Goal: Transaction & Acquisition: Purchase product/service

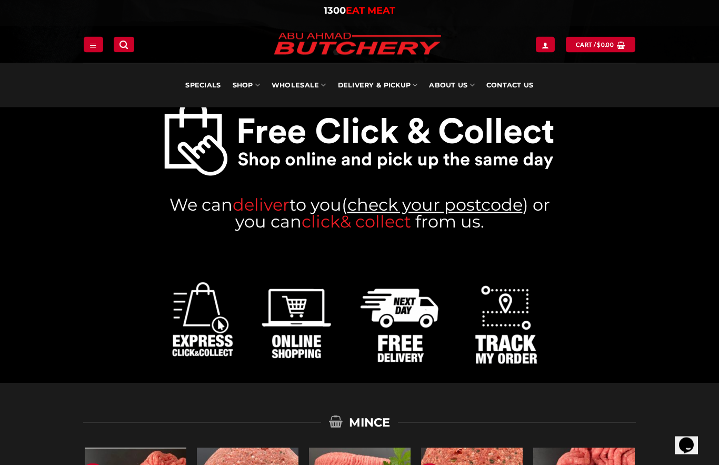
scroll to position [454, 0]
click at [410, 341] on img at bounding box center [359, 315] width 392 height 133
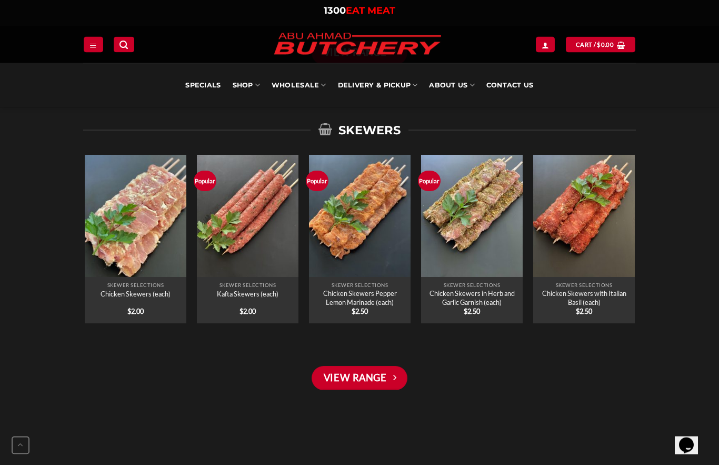
scroll to position [1388, 0]
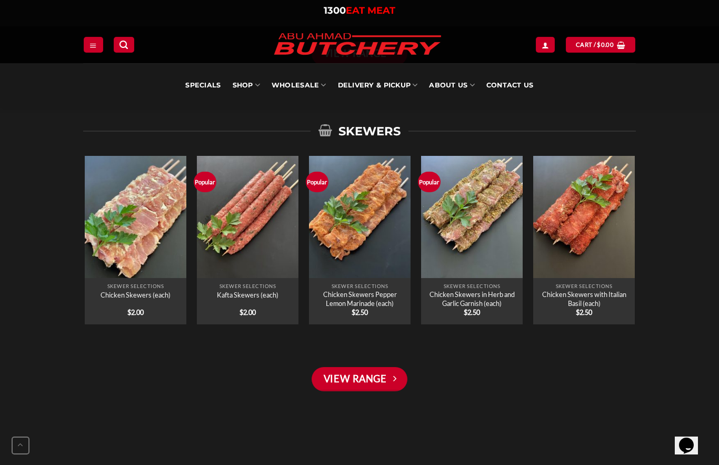
click at [515, 84] on link "Contact Us" at bounding box center [510, 85] width 47 height 44
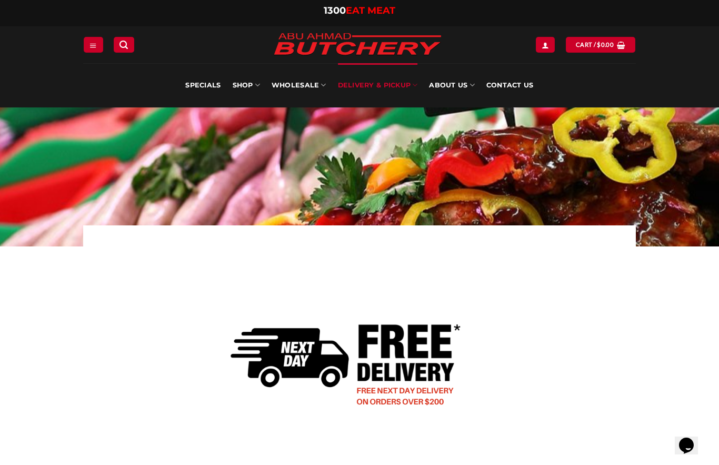
scroll to position [55, 0]
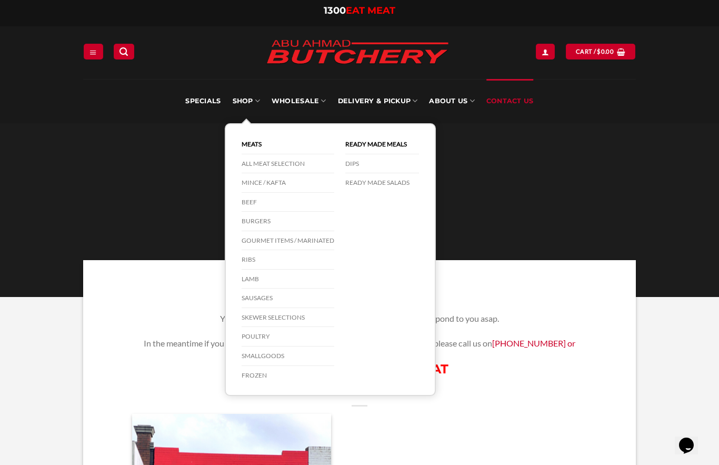
click at [251, 115] on link "SHOP" at bounding box center [246, 101] width 27 height 44
click at [204, 101] on link "Specials" at bounding box center [202, 101] width 35 height 44
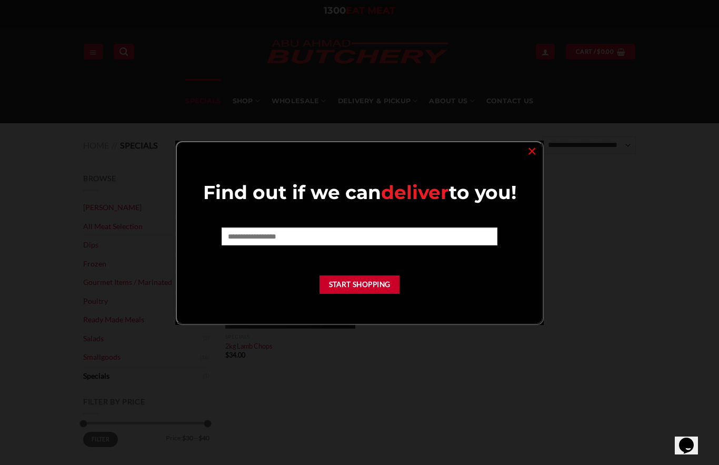
click at [542, 144] on div "Find out if we can deliver to you! Start Shopping ×" at bounding box center [359, 233] width 369 height 184
click at [538, 153] on link "×" at bounding box center [531, 150] width 15 height 14
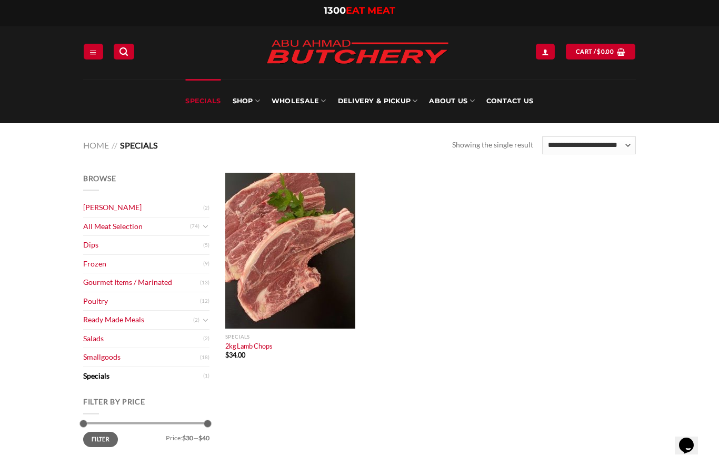
click at [254, 104] on link "SHOP" at bounding box center [246, 101] width 27 height 44
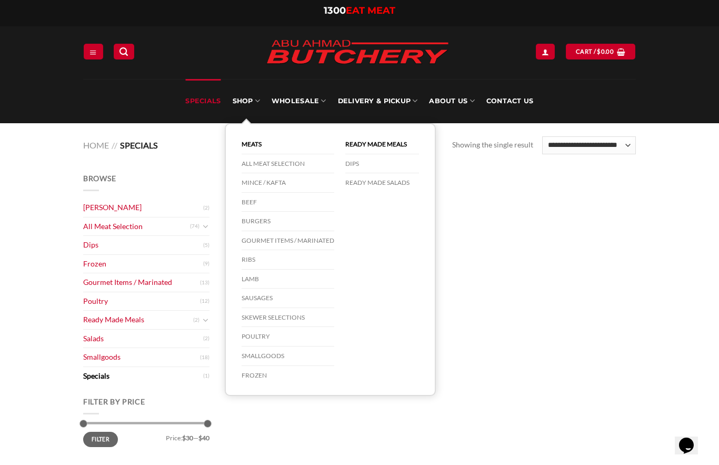
click at [286, 164] on link "All Meat Selection" at bounding box center [288, 163] width 93 height 19
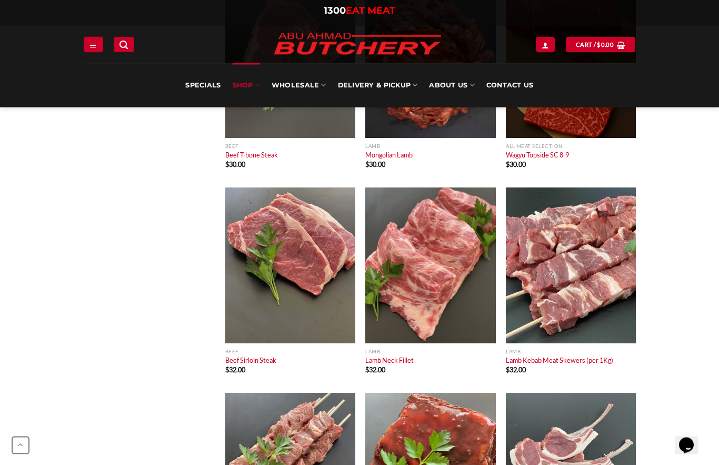
scroll to position [3932, 0]
